Goal: Task Accomplishment & Management: Manage account settings

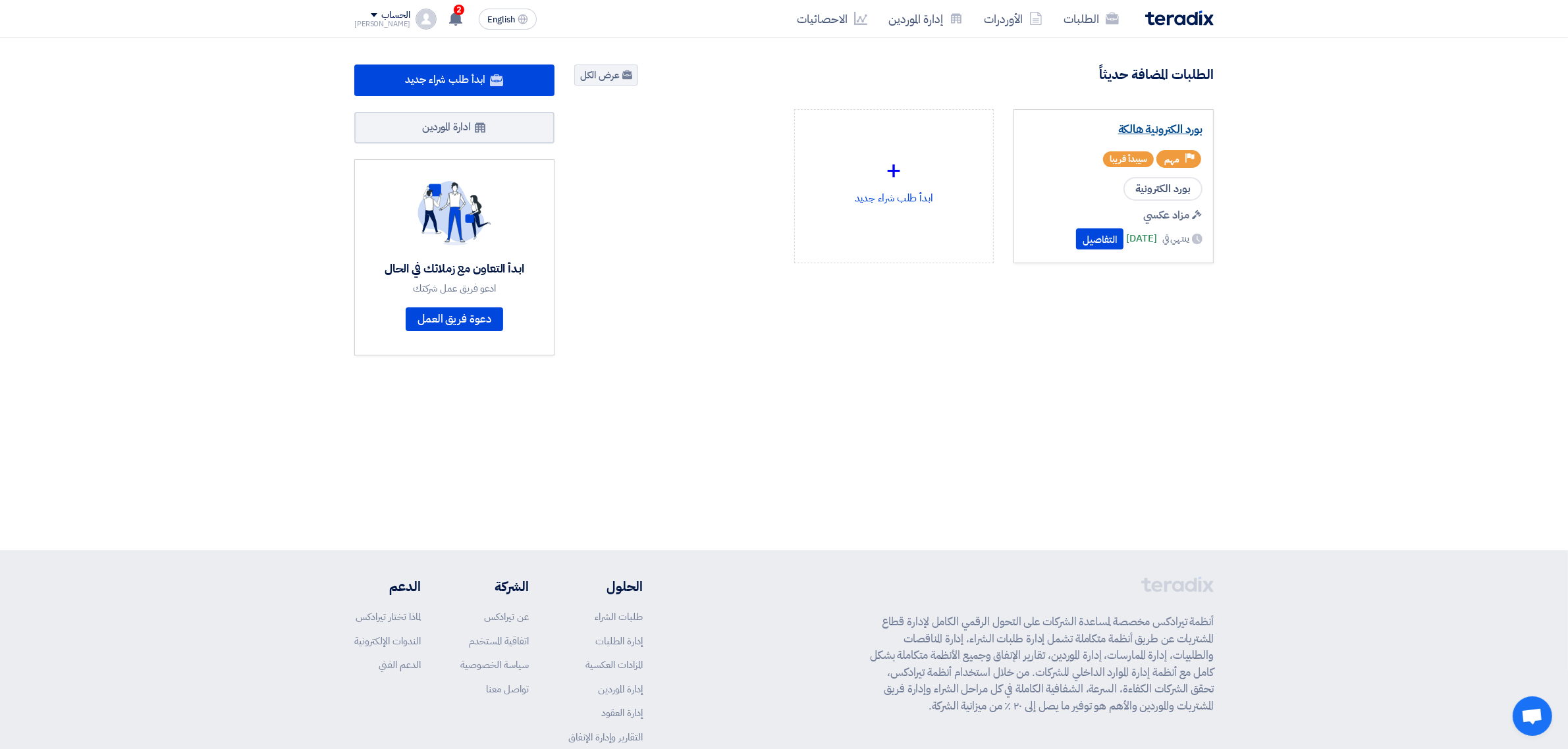
click at [1127, 132] on link "بورد الكترونية هالكة" at bounding box center [1113, 130] width 178 height 13
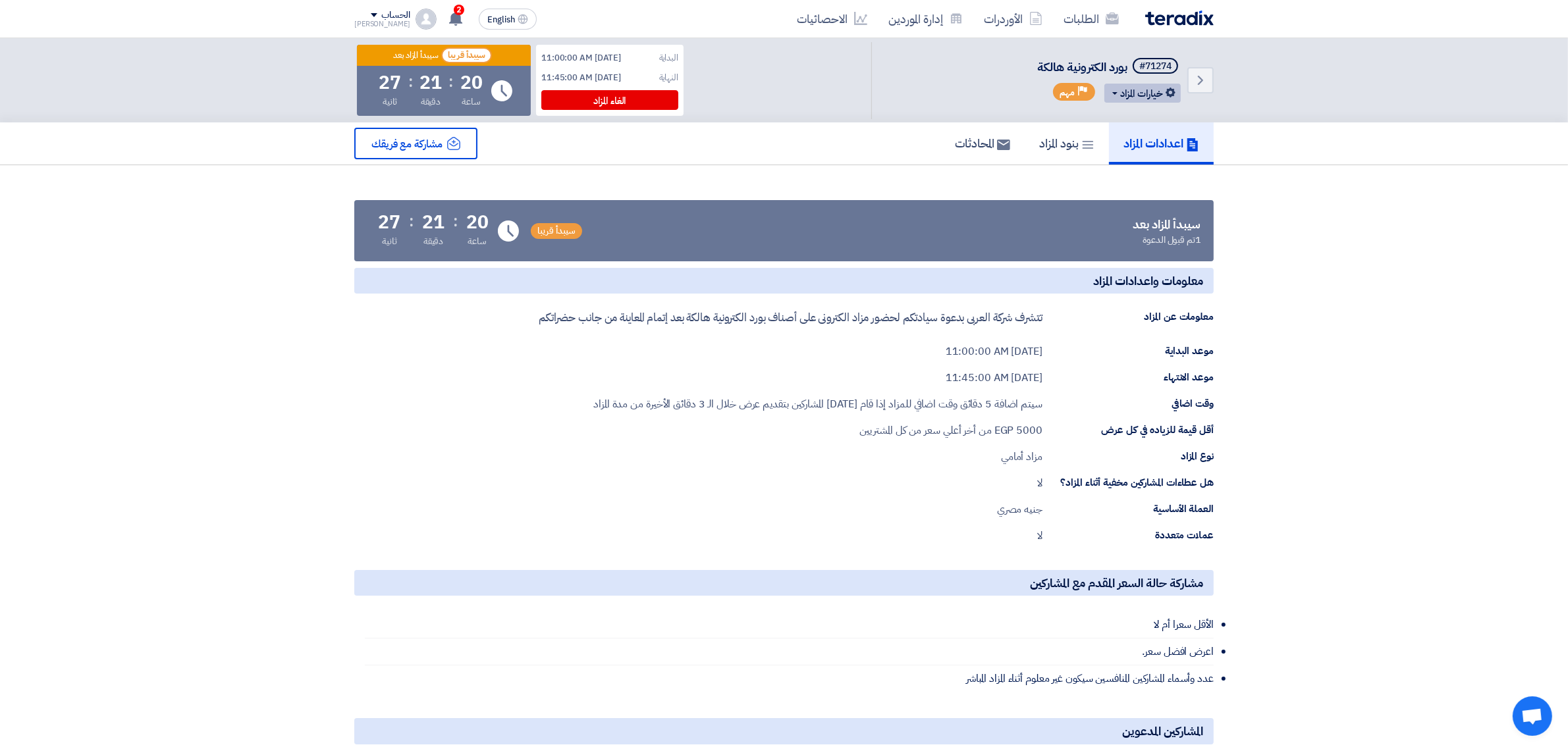
click at [1113, 96] on button "خيارات المزاد" at bounding box center [1142, 93] width 76 height 19
click at [1158, 123] on use at bounding box center [1163, 120] width 10 height 10
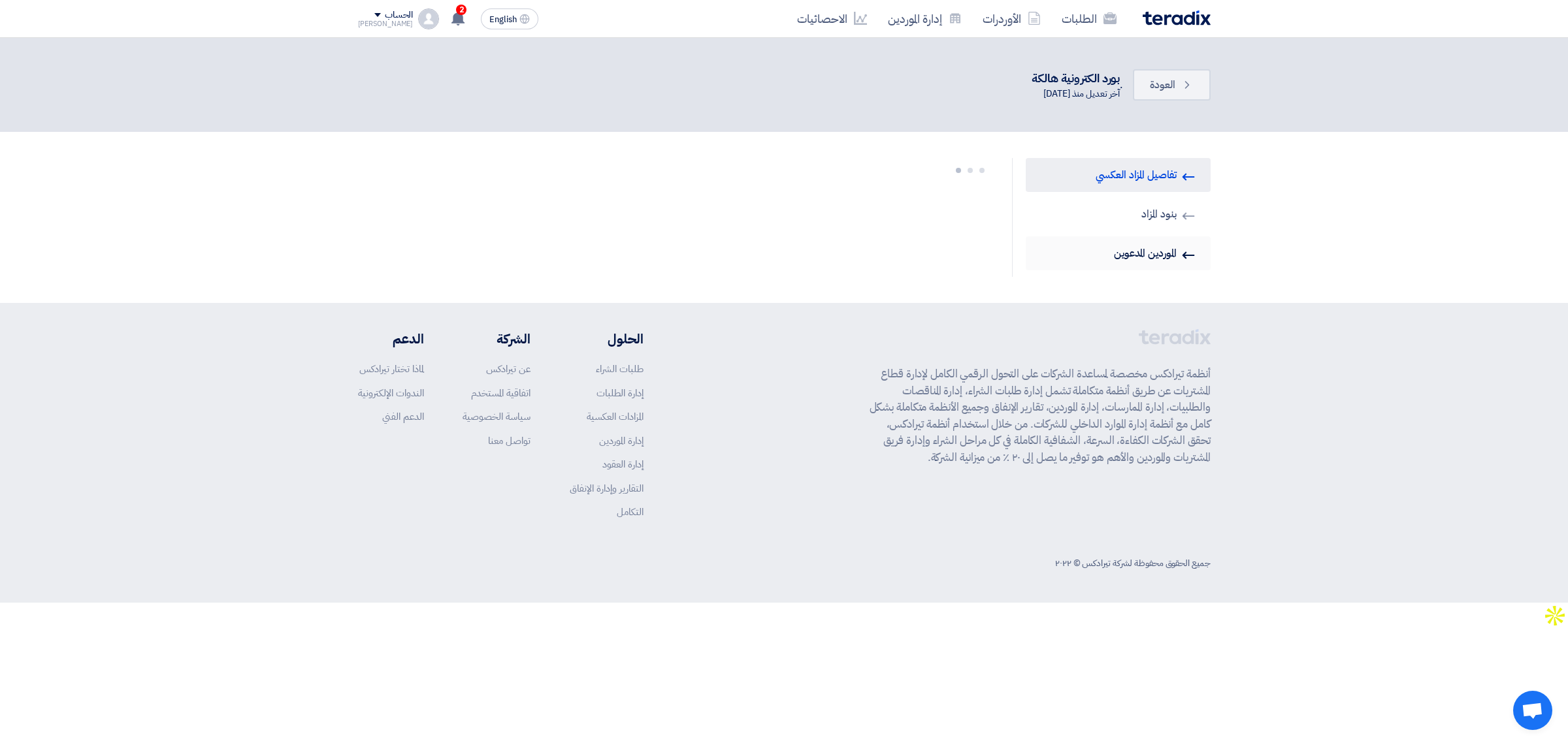
click at [1138, 246] on link "Invited Suppliers الموردين المدعوين" at bounding box center [1118, 253] width 185 height 34
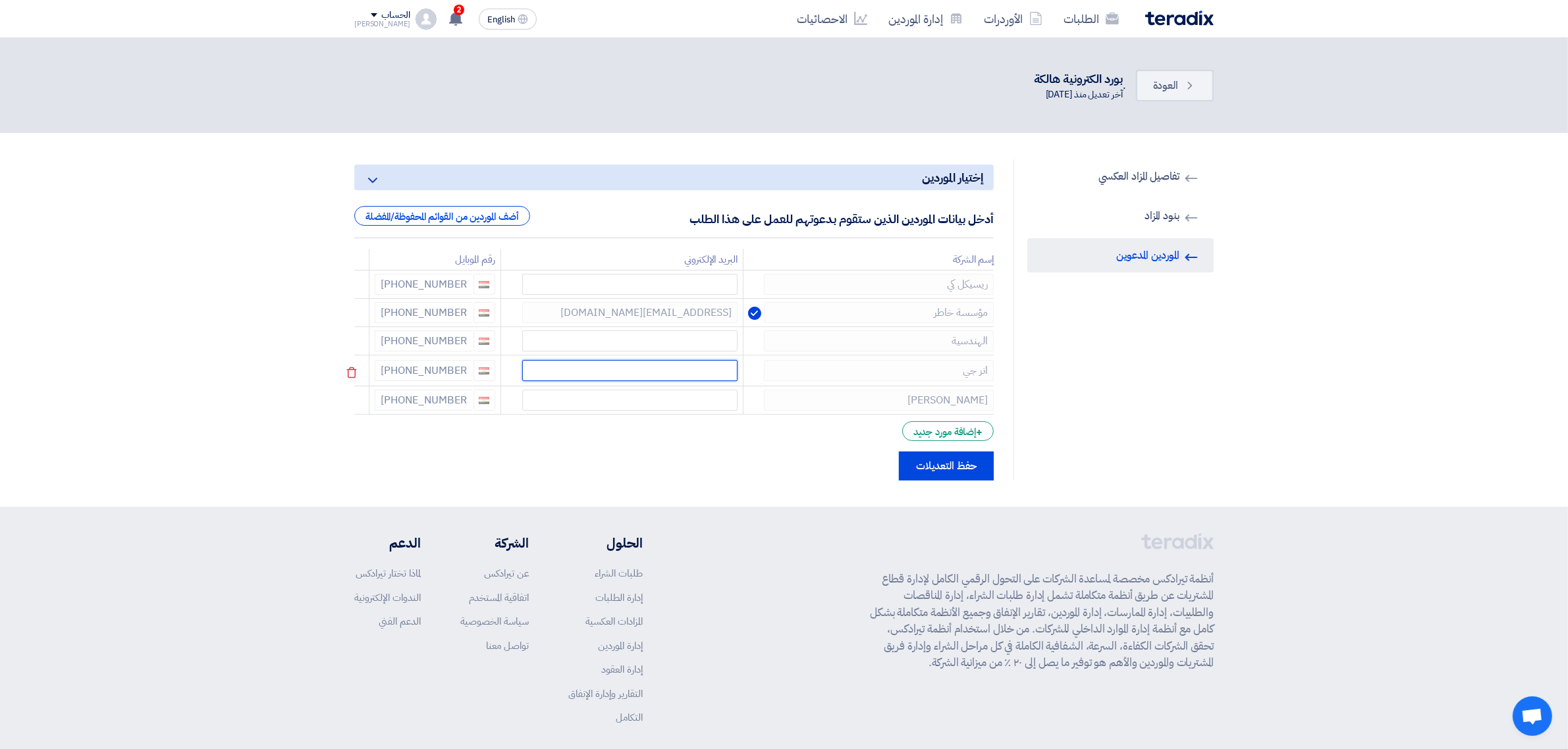
click at [657, 363] on input "text" at bounding box center [630, 370] width 215 height 21
paste input "abdelrahman.hagag@energycoegypt.com"
type input "abdelrahman.hagag@energycoegypt.com"
click at [969, 465] on button "حفظ التعديلات" at bounding box center [946, 464] width 95 height 29
click at [1170, 96] on link "Back العودة" at bounding box center [1175, 85] width 78 height 32
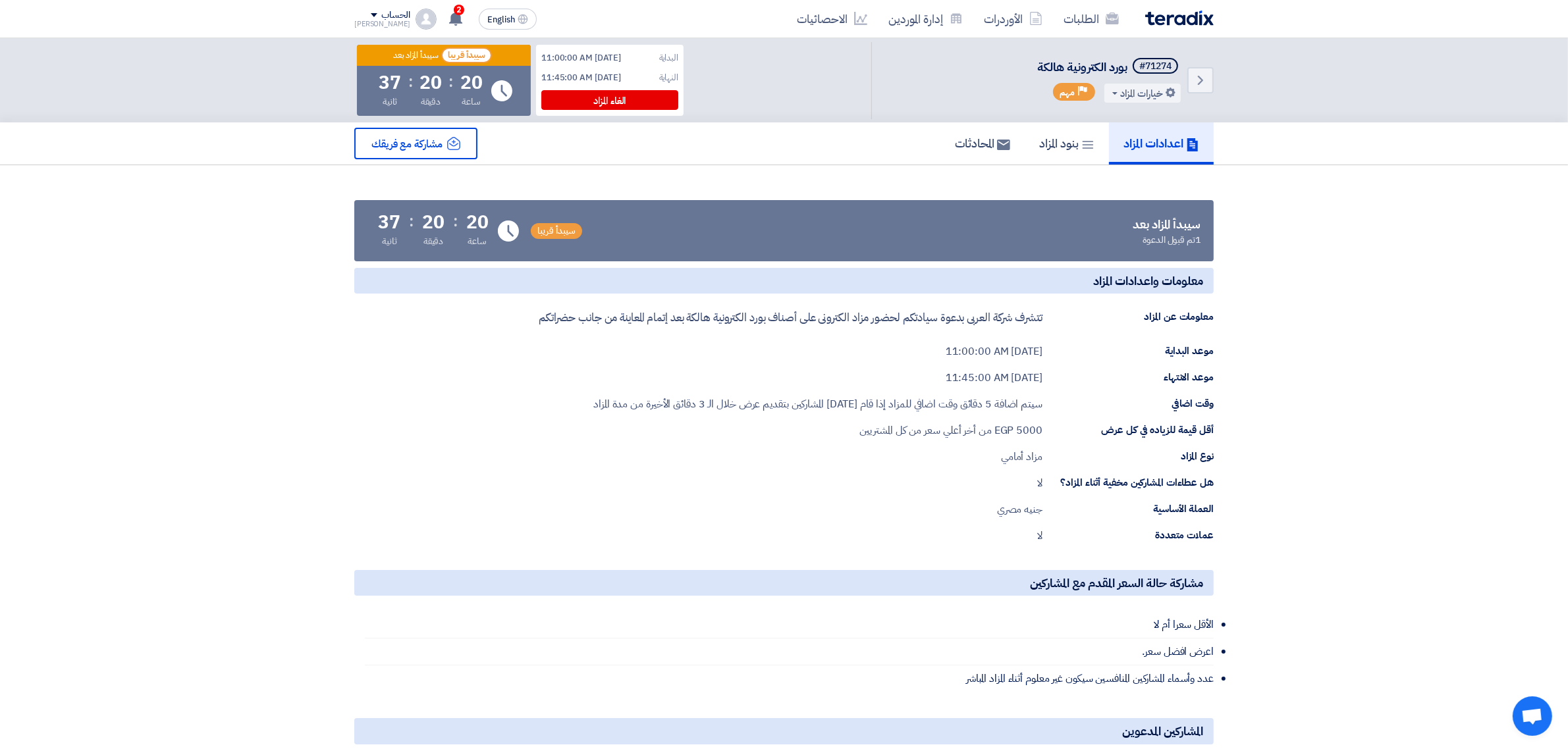
scroll to position [711, 0]
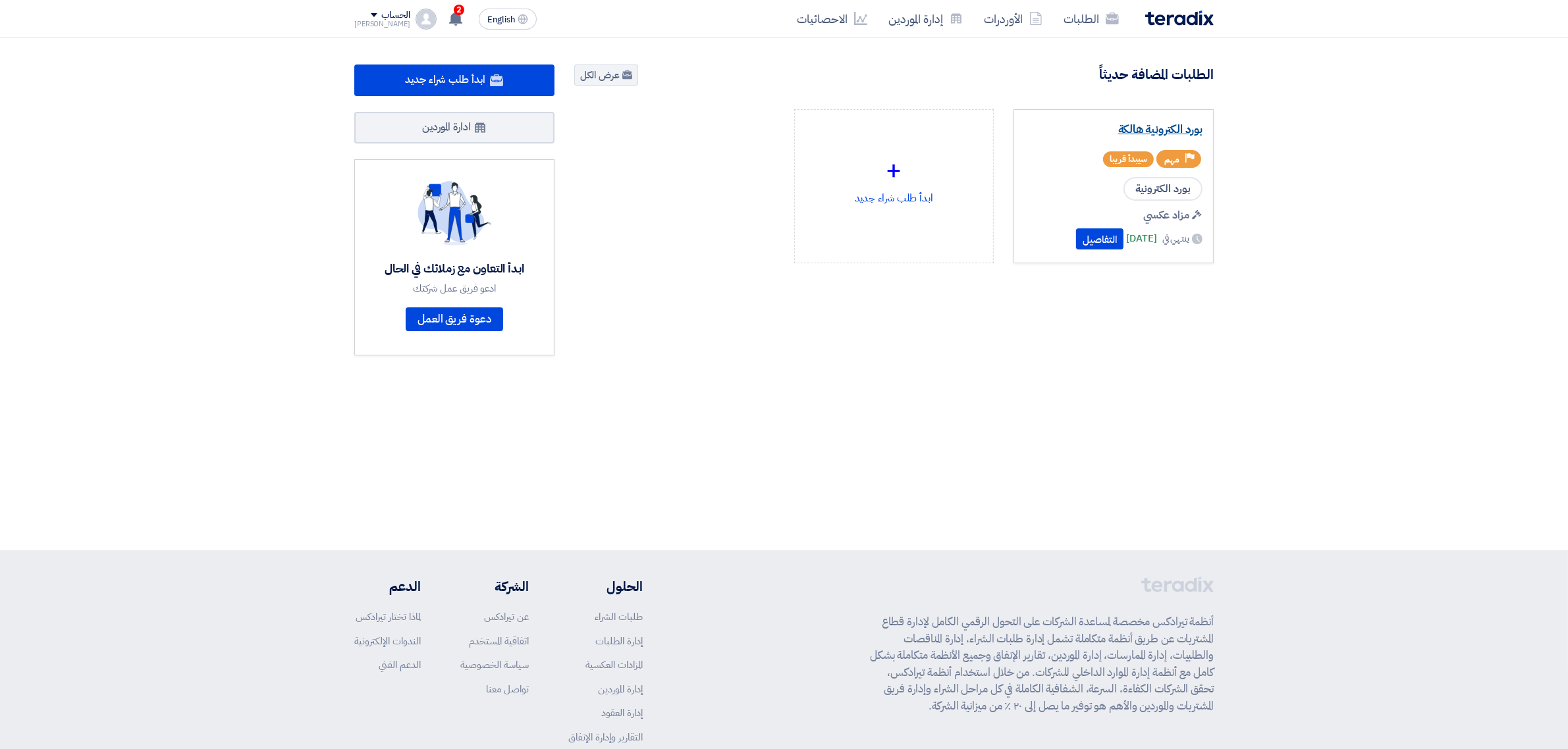
click at [1114, 125] on link "بورد الكترونية هالكة" at bounding box center [1113, 130] width 178 height 13
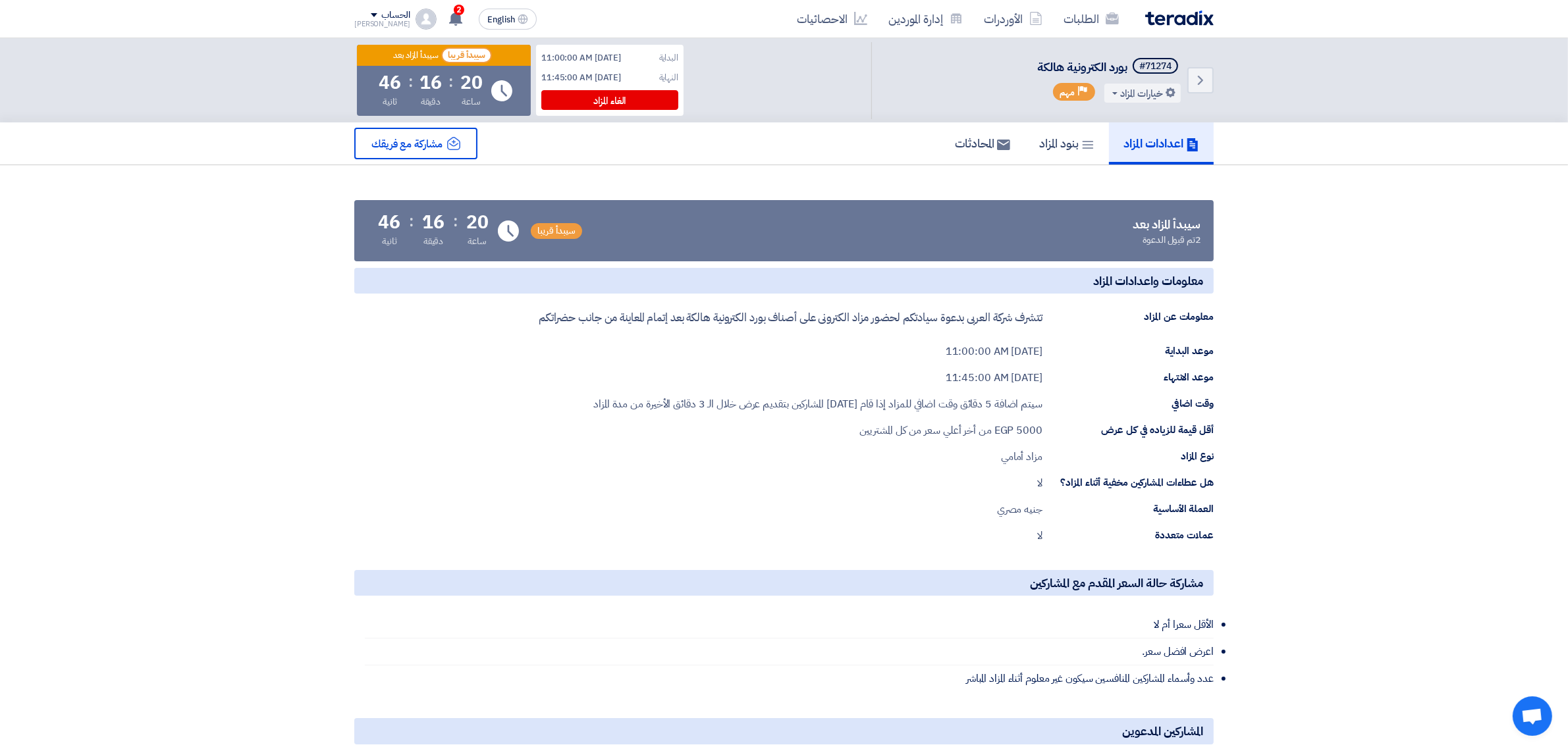
scroll to position [711, 0]
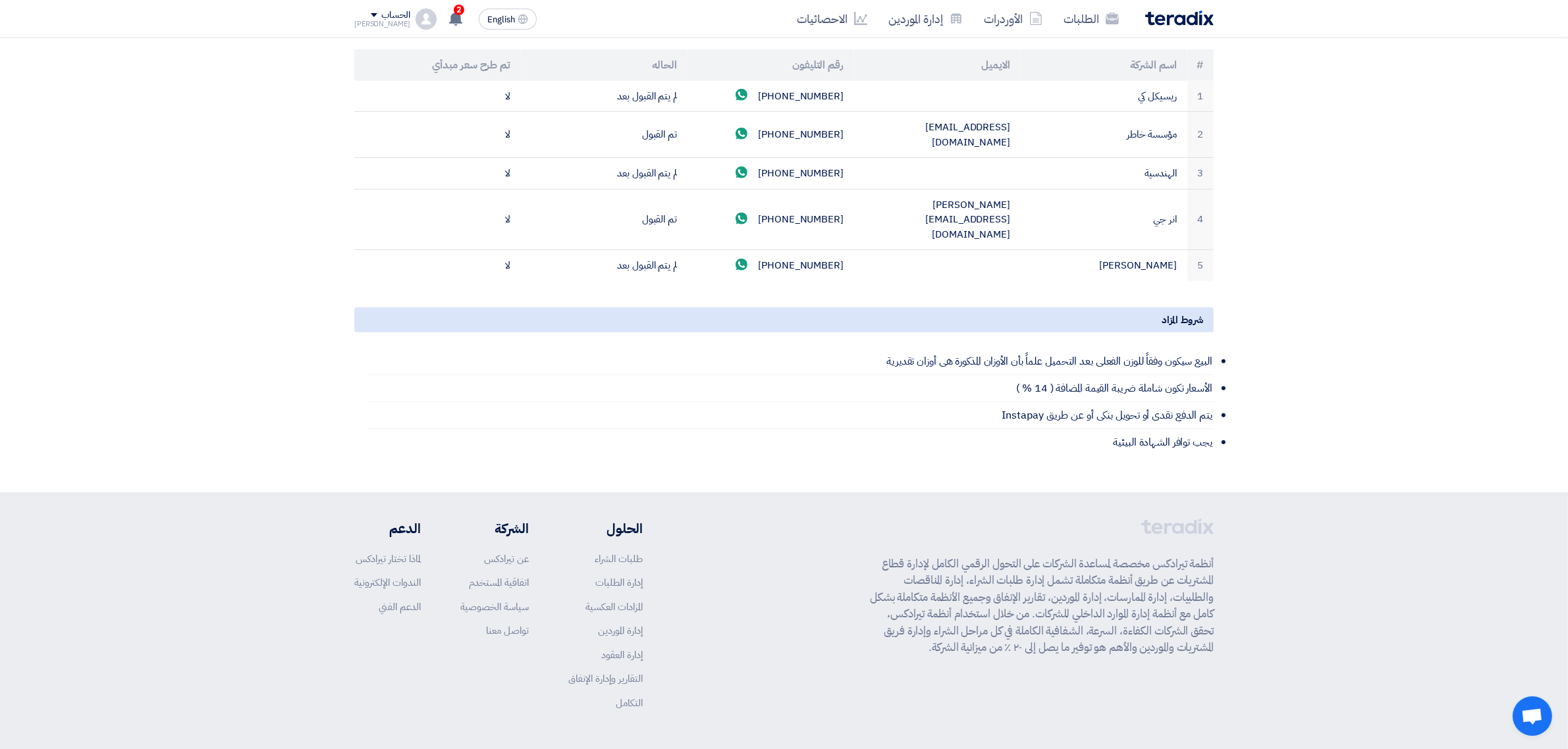
click at [594, 429] on li "يجب توافر الشهادة البيئية" at bounding box center [791, 442] width 846 height 26
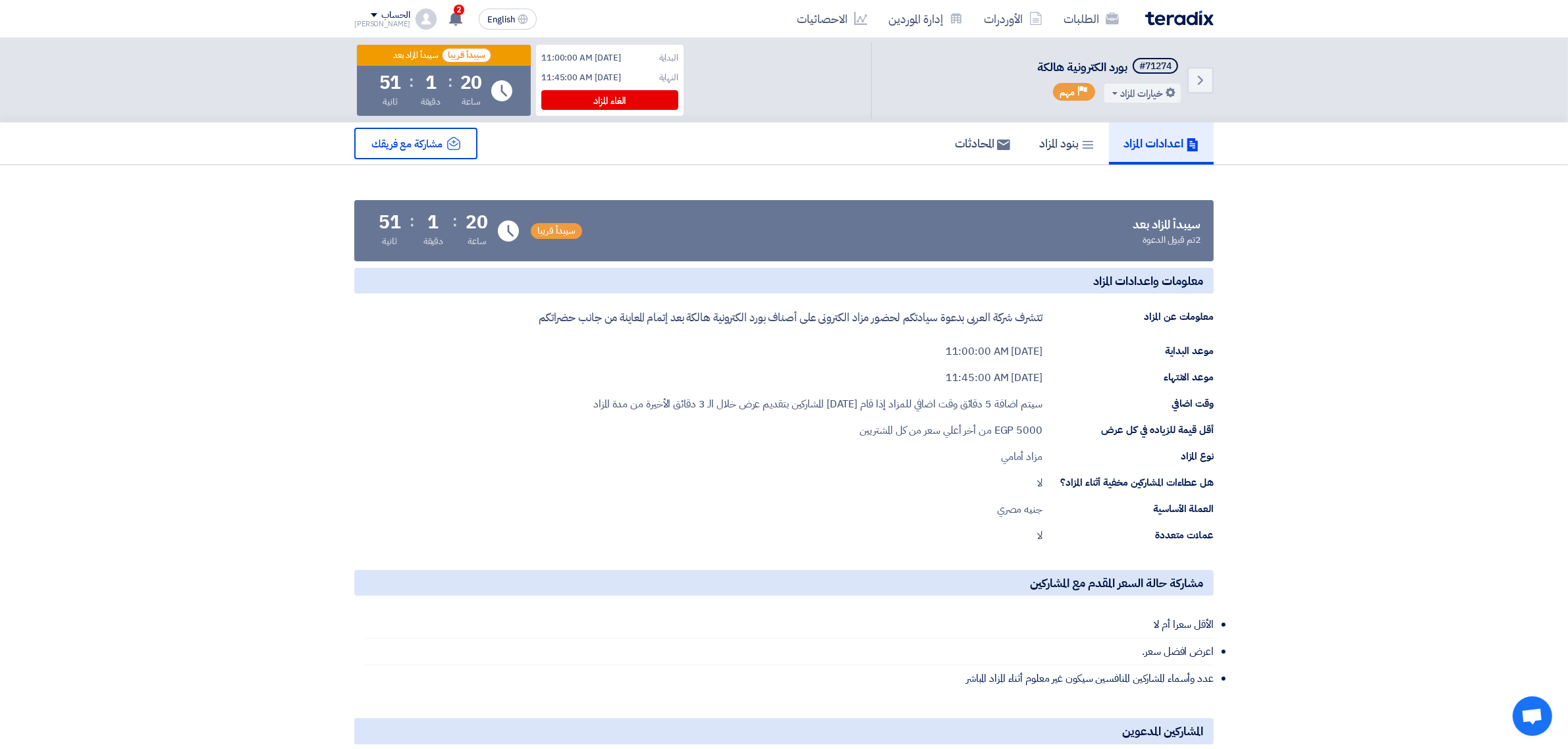
scroll to position [1, 0]
